Goal: Task Accomplishment & Management: Use online tool/utility

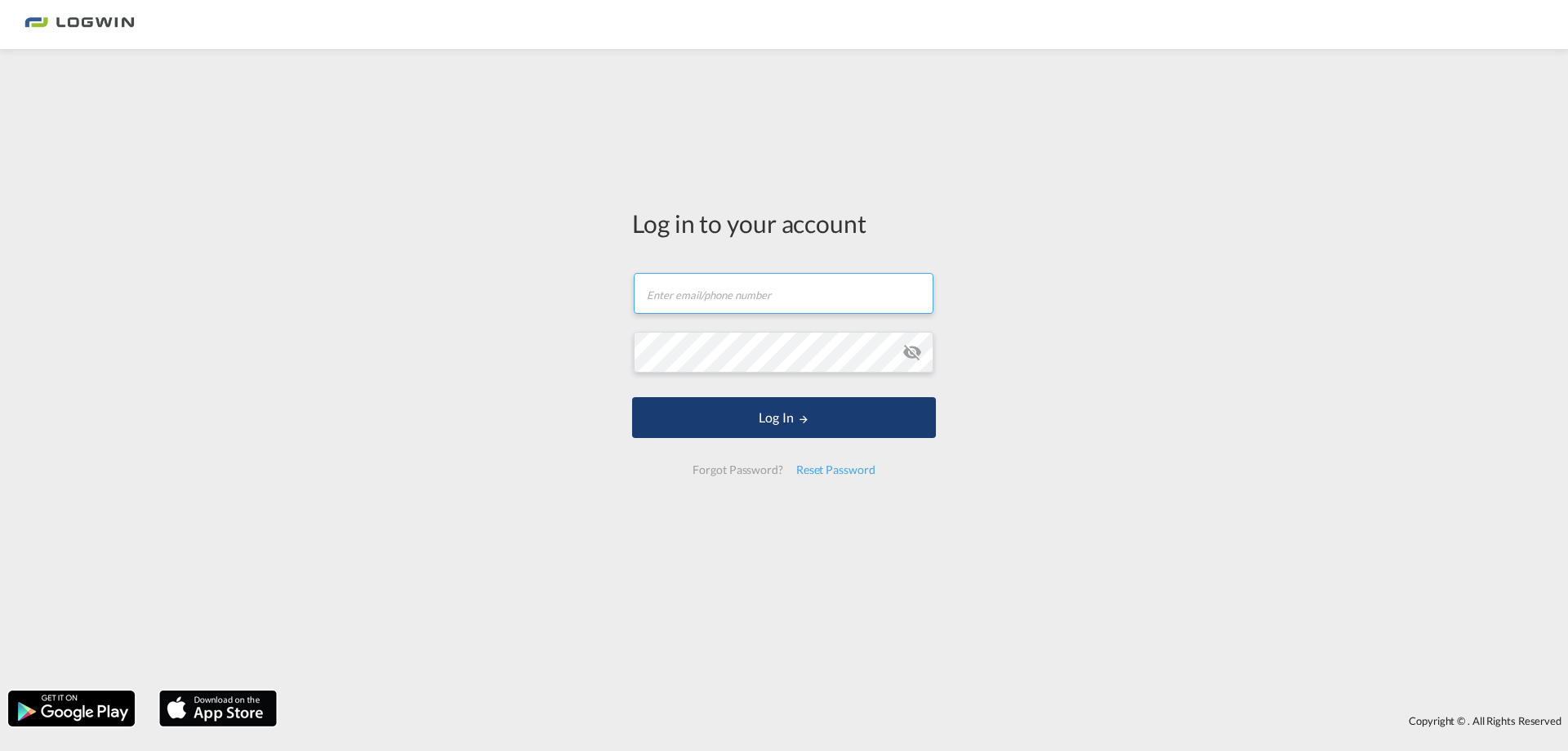
type input "[PERSON_NAME][EMAIL_ADDRESS][DOMAIN_NAME]"
click at [692, 403] on button "Log In" at bounding box center [784, 417] width 303 height 41
